Goal: Check status: Check status

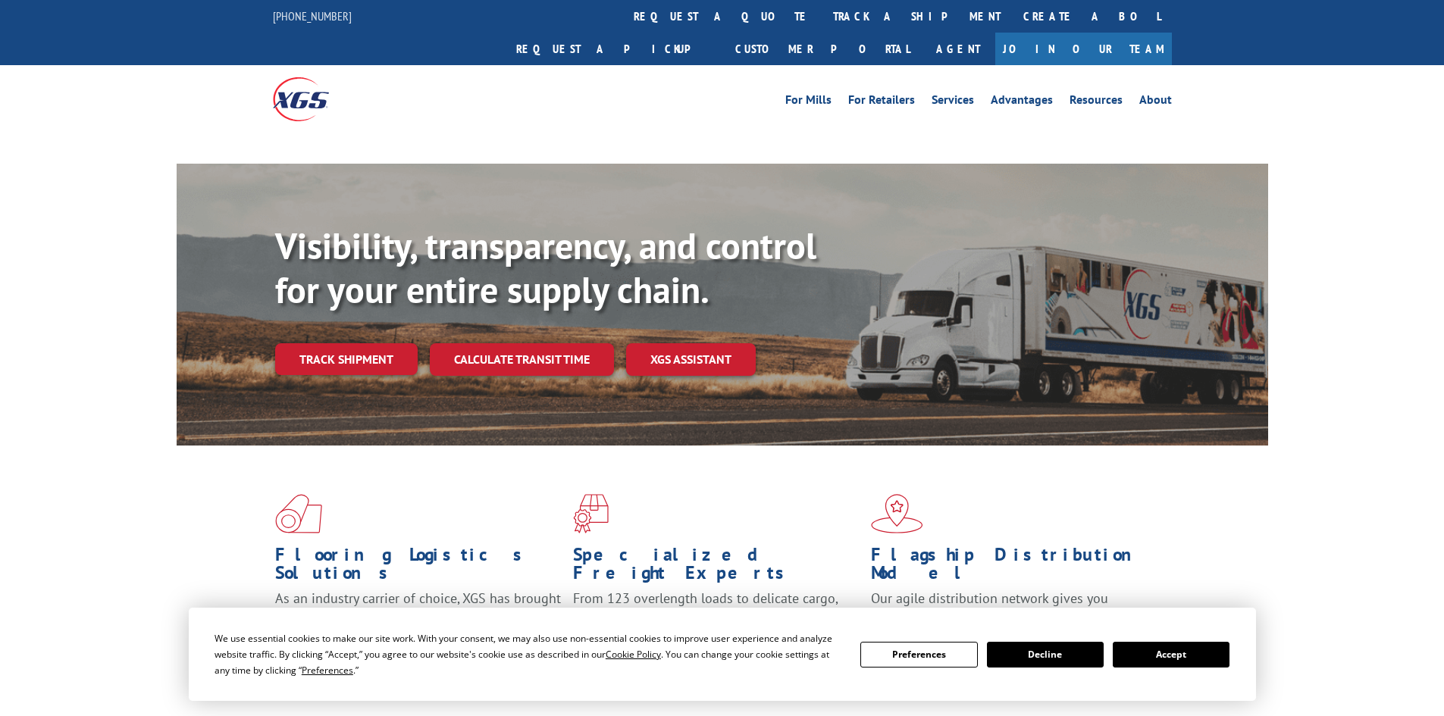
click at [1182, 658] on button "Accept" at bounding box center [1171, 655] width 117 height 26
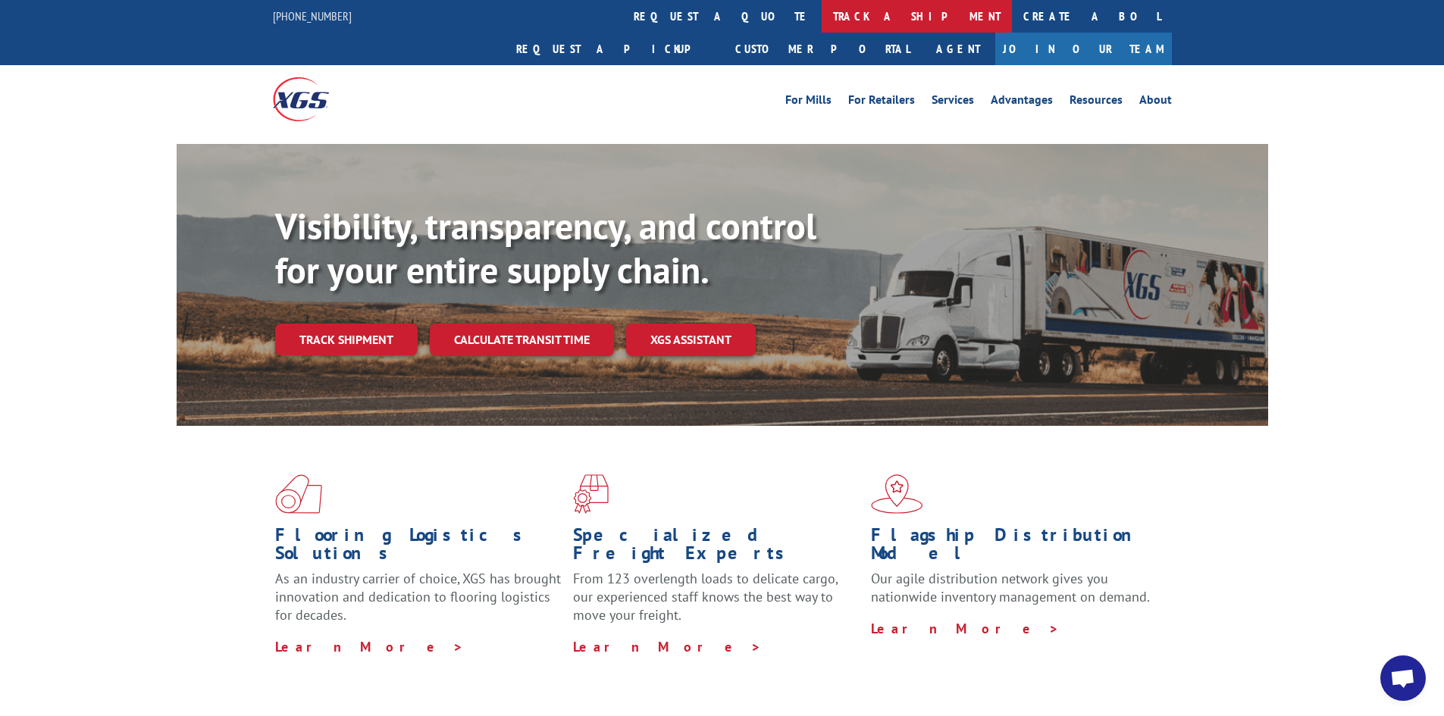
click at [822, 17] on link "track a shipment" at bounding box center [917, 16] width 190 height 33
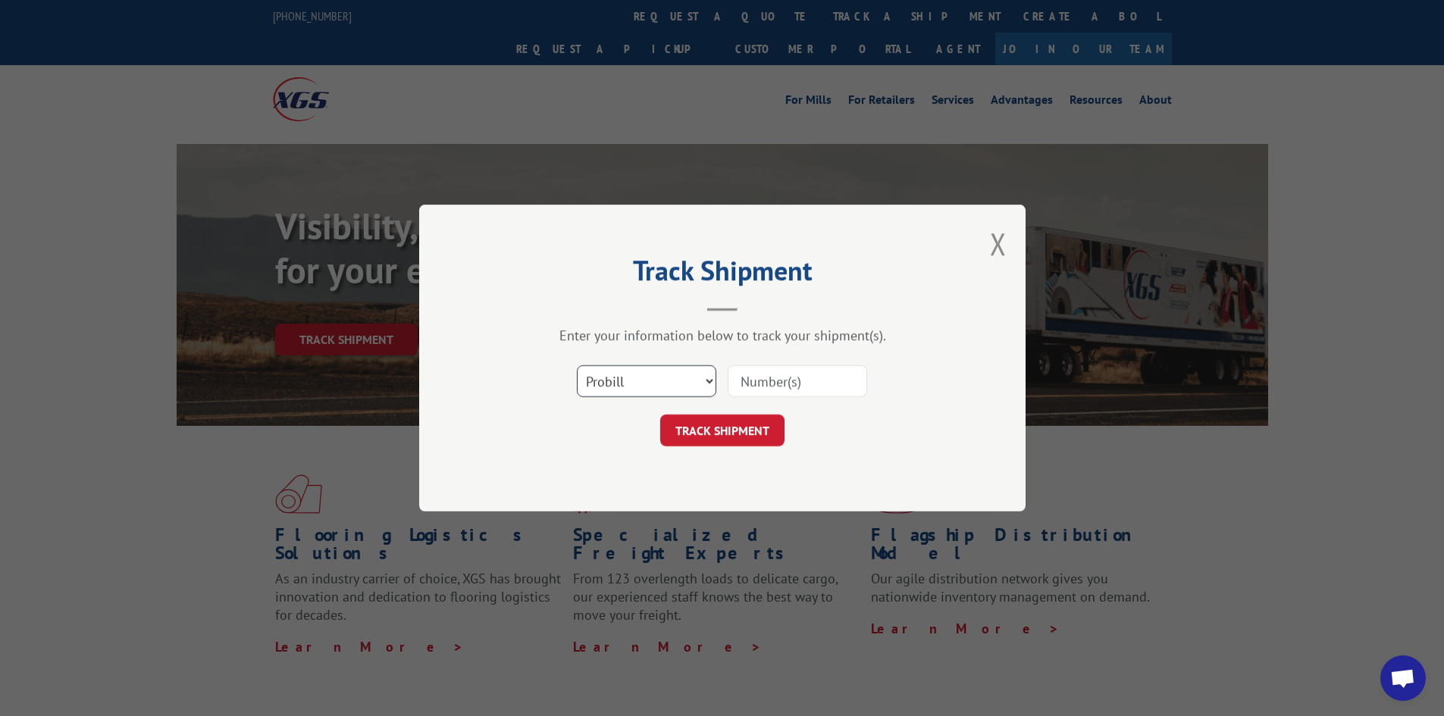
click at [663, 377] on select "Select category... Probill BOL PO" at bounding box center [646, 381] width 139 height 32
select select "bol"
click at [577, 365] on select "Select category... Probill BOL PO" at bounding box center [646, 381] width 139 height 32
click at [791, 385] on input at bounding box center [797, 381] width 139 height 32
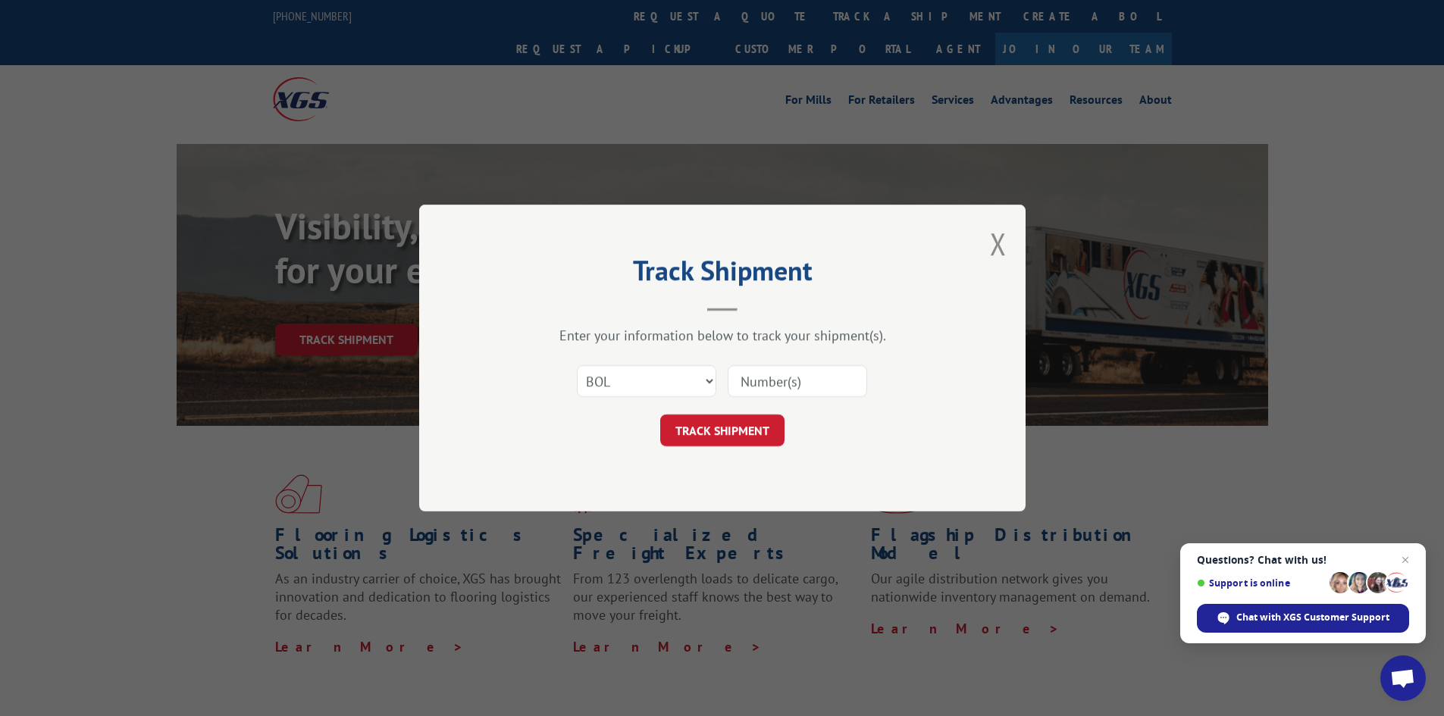
paste input "5221237"
type input "5221237"
click at [716, 443] on button "TRACK SHIPMENT" at bounding box center [722, 431] width 124 height 32
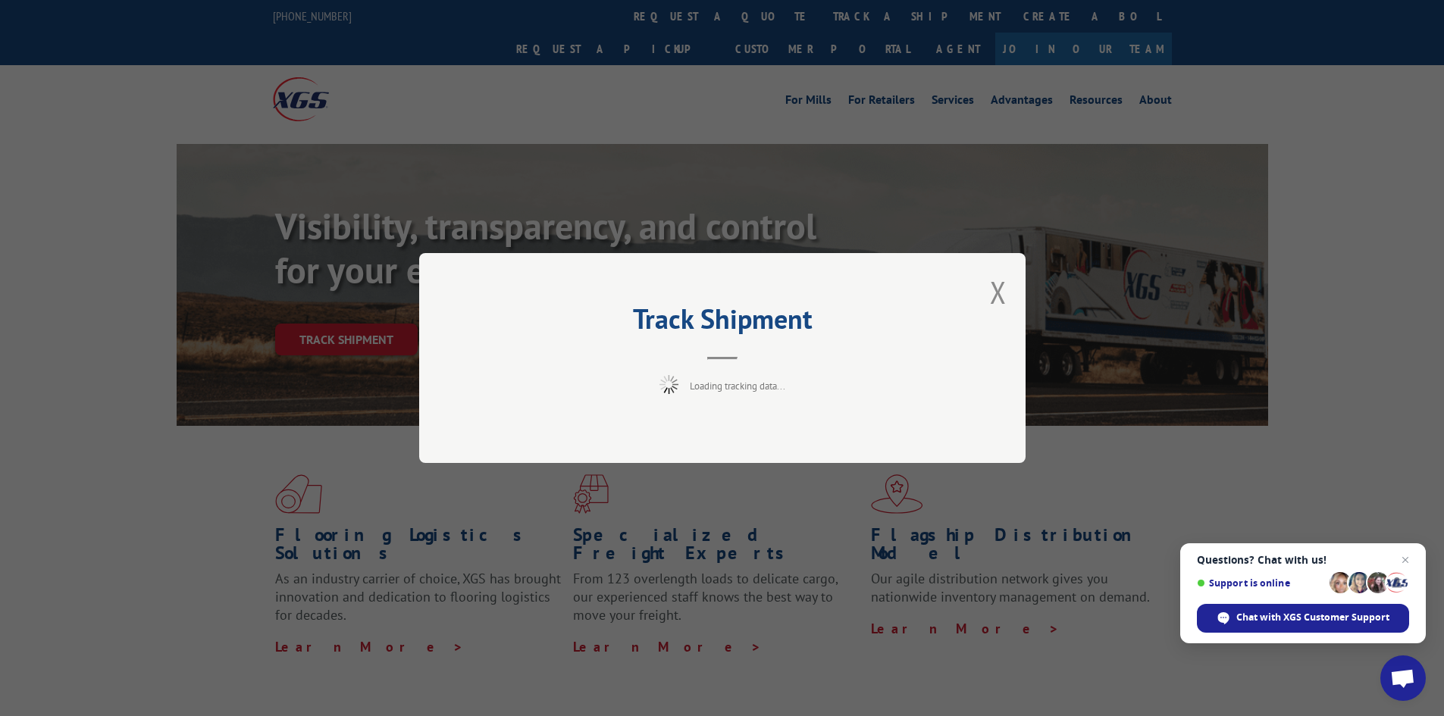
click at [1402, 559] on span "Open chat" at bounding box center [1405, 560] width 18 height 18
